Goal: Task Accomplishment & Management: Manage account settings

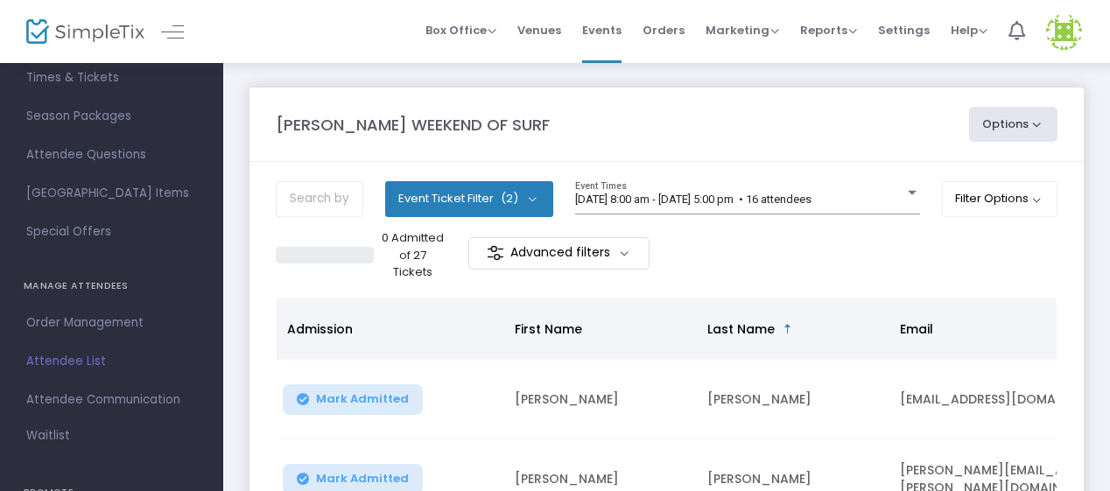
scroll to position [175, 0]
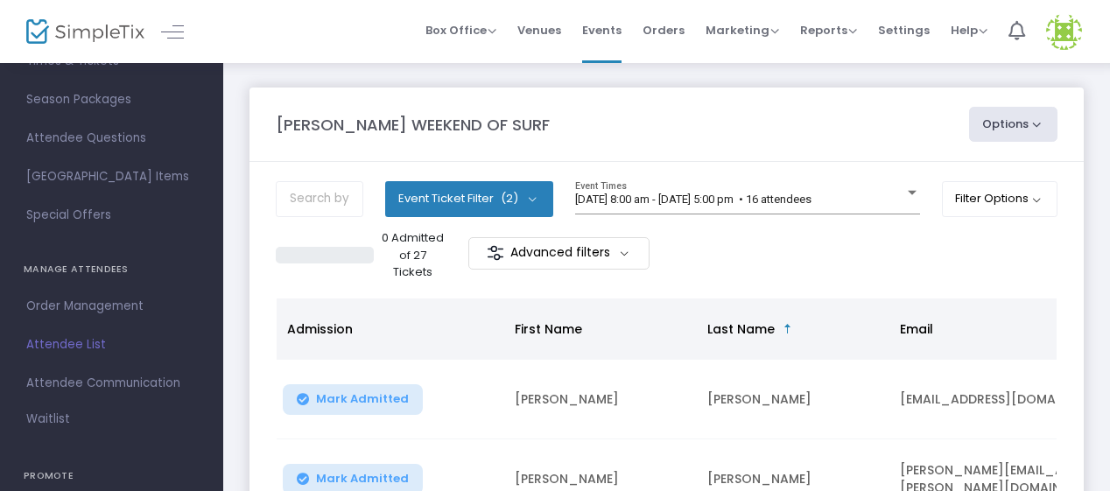
click at [64, 349] on span "Attendee List" at bounding box center [111, 345] width 171 height 23
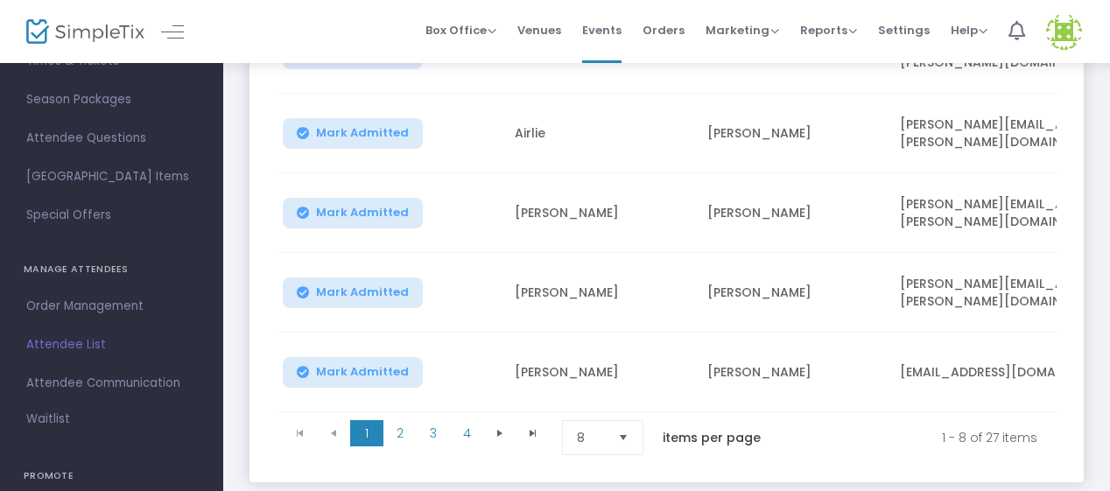
scroll to position [613, 0]
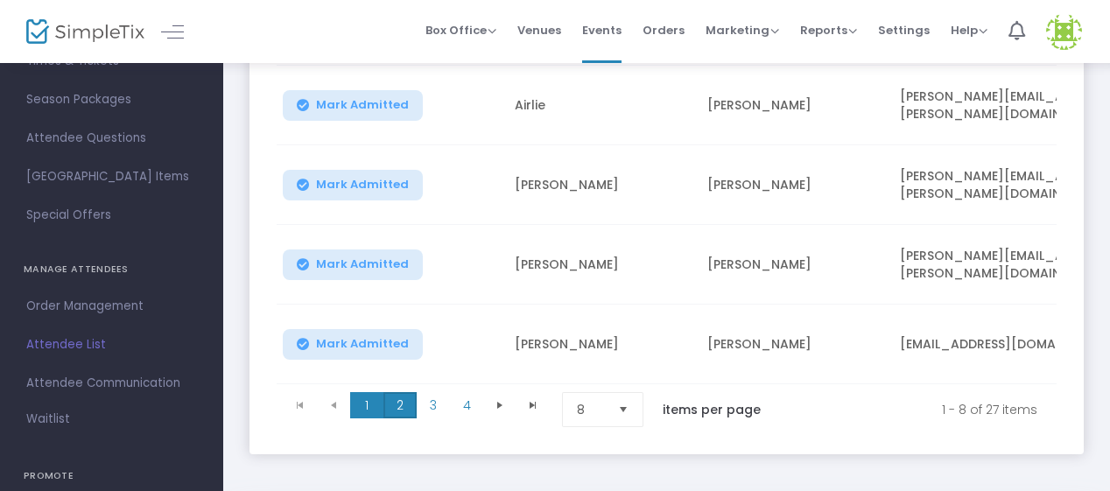
click at [401, 412] on span "2" at bounding box center [399, 405] width 33 height 26
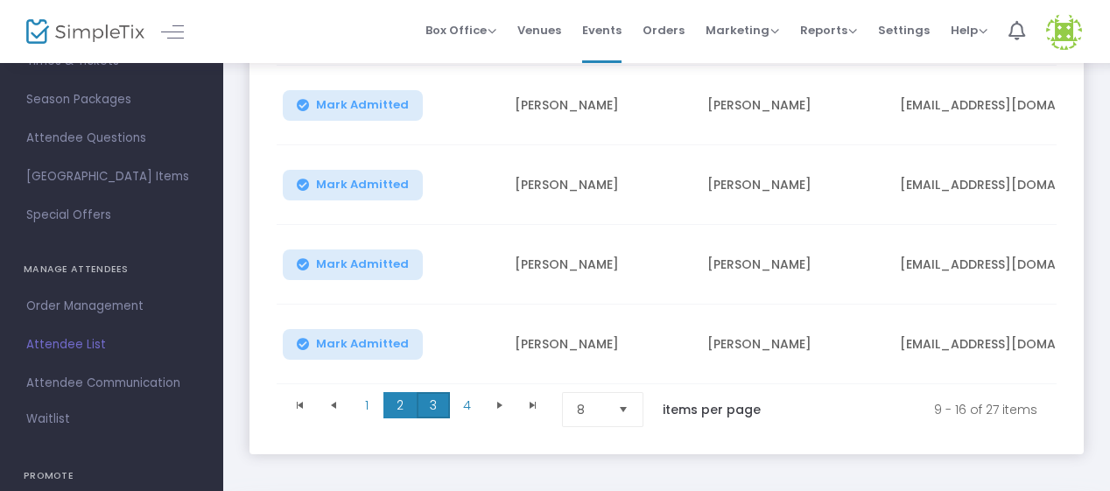
click at [425, 407] on span "3" at bounding box center [433, 405] width 33 height 26
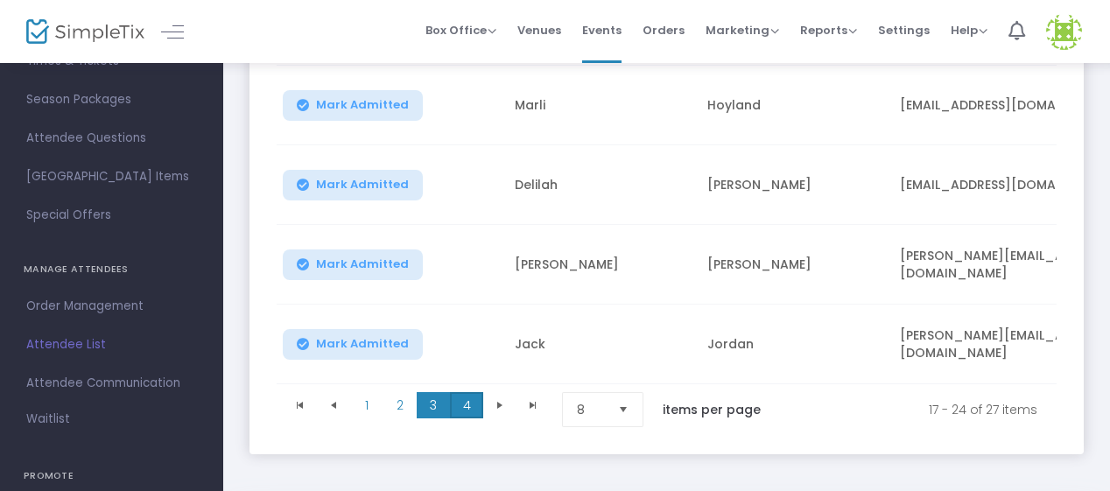
click at [468, 412] on span "4" at bounding box center [466, 405] width 33 height 26
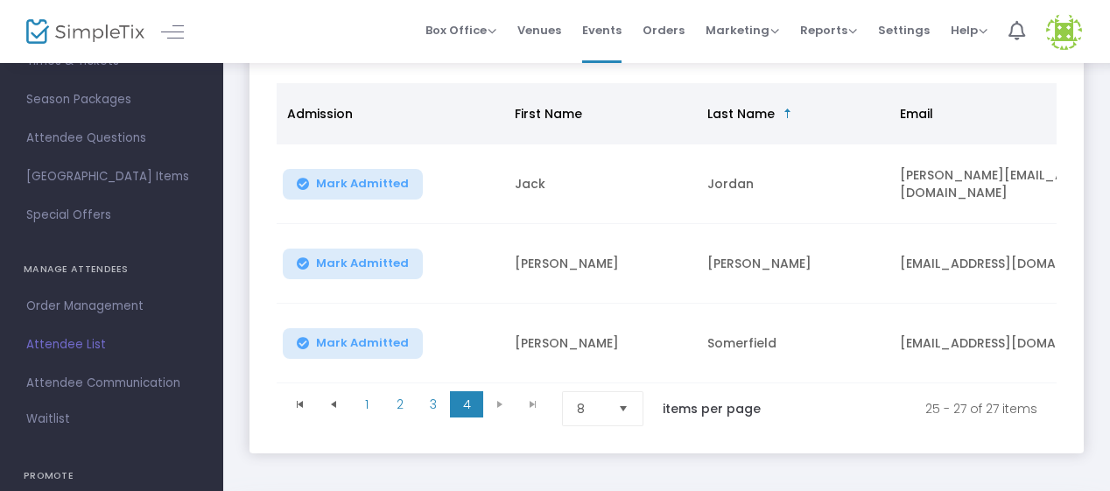
scroll to position [301, 0]
